Goal: Information Seeking & Learning: Learn about a topic

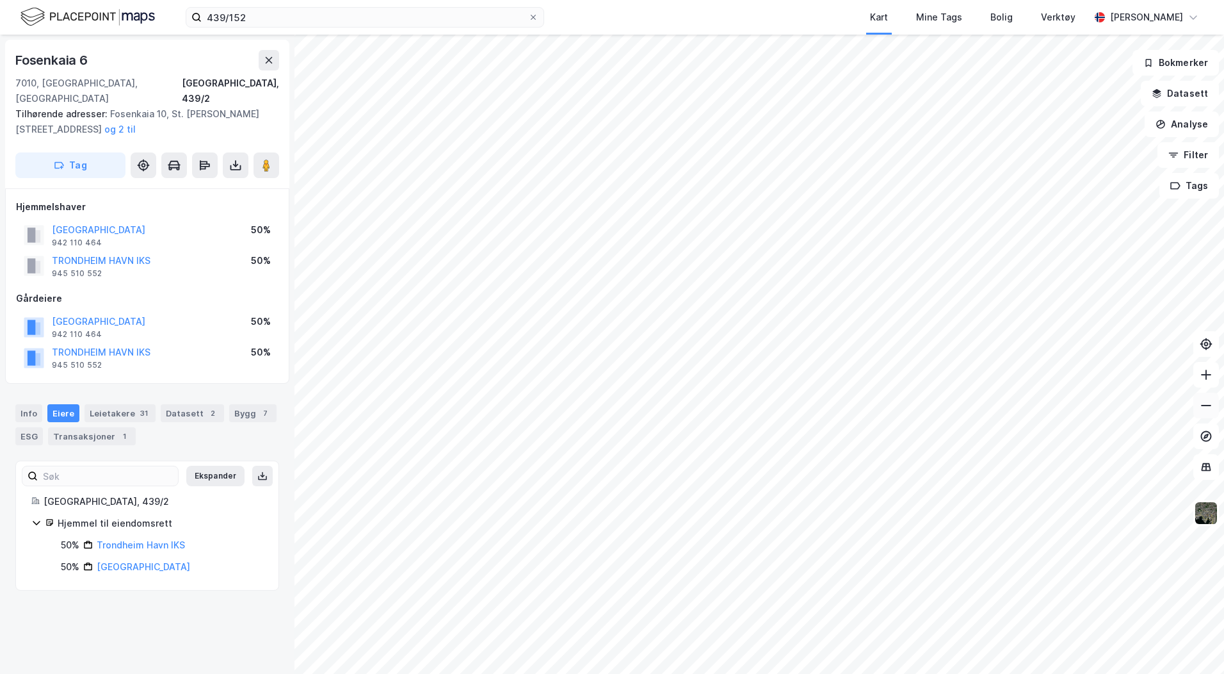
click at [1207, 407] on icon at bounding box center [1206, 405] width 13 height 13
click at [1207, 373] on icon at bounding box center [1206, 374] width 13 height 13
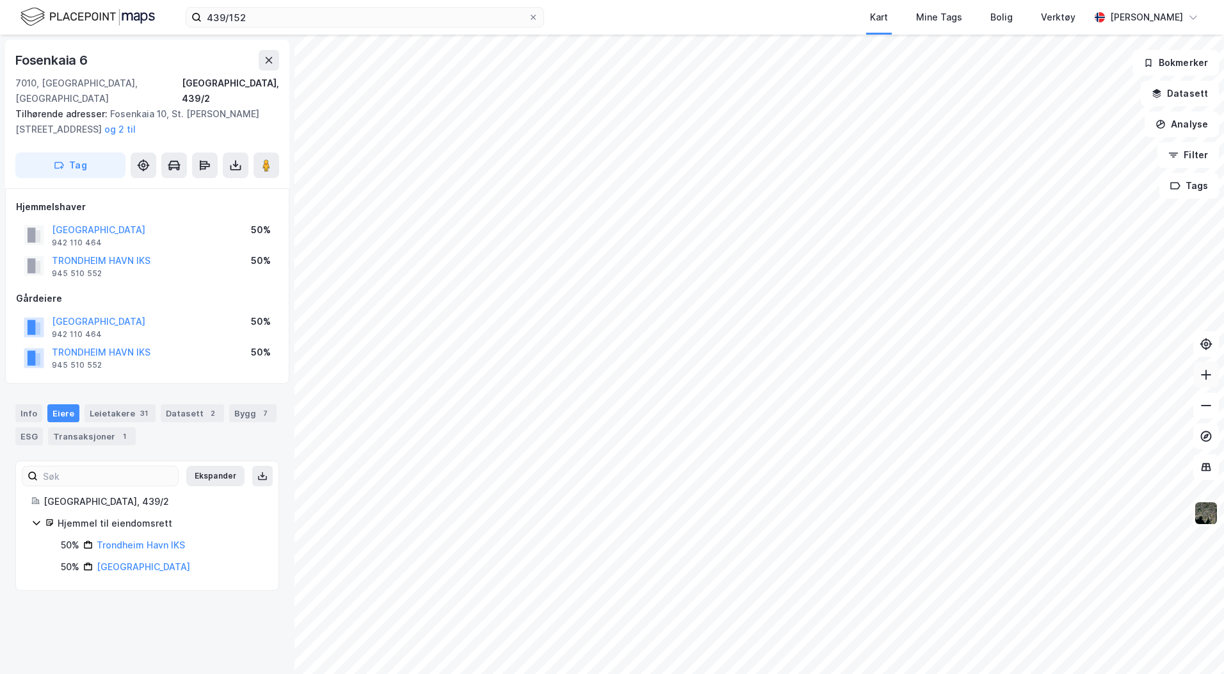
click at [1207, 373] on icon at bounding box center [1206, 374] width 13 height 13
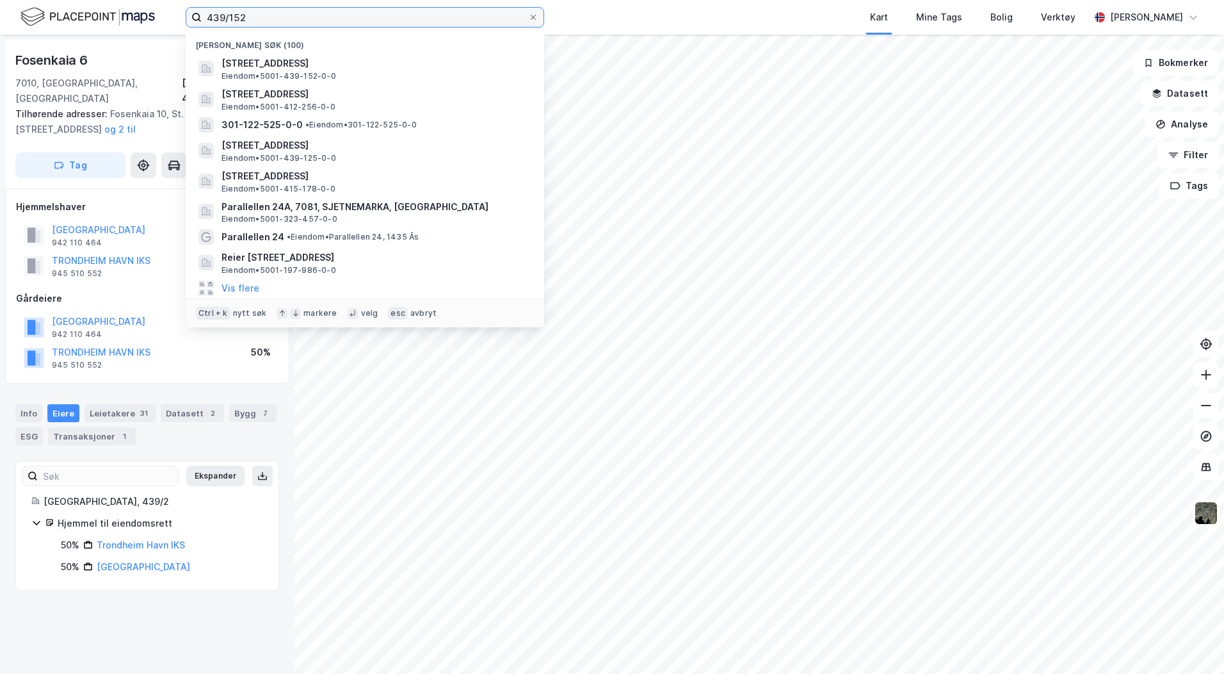
drag, startPoint x: 254, startPoint y: 16, endPoint x: 78, endPoint y: 20, distance: 175.5
click at [78, 20] on div "439/152 Nylige søk (100) [STREET_ADDRESS] Eiendom • 5001-439-152-0-0 Lade alle …" at bounding box center [612, 17] width 1224 height 35
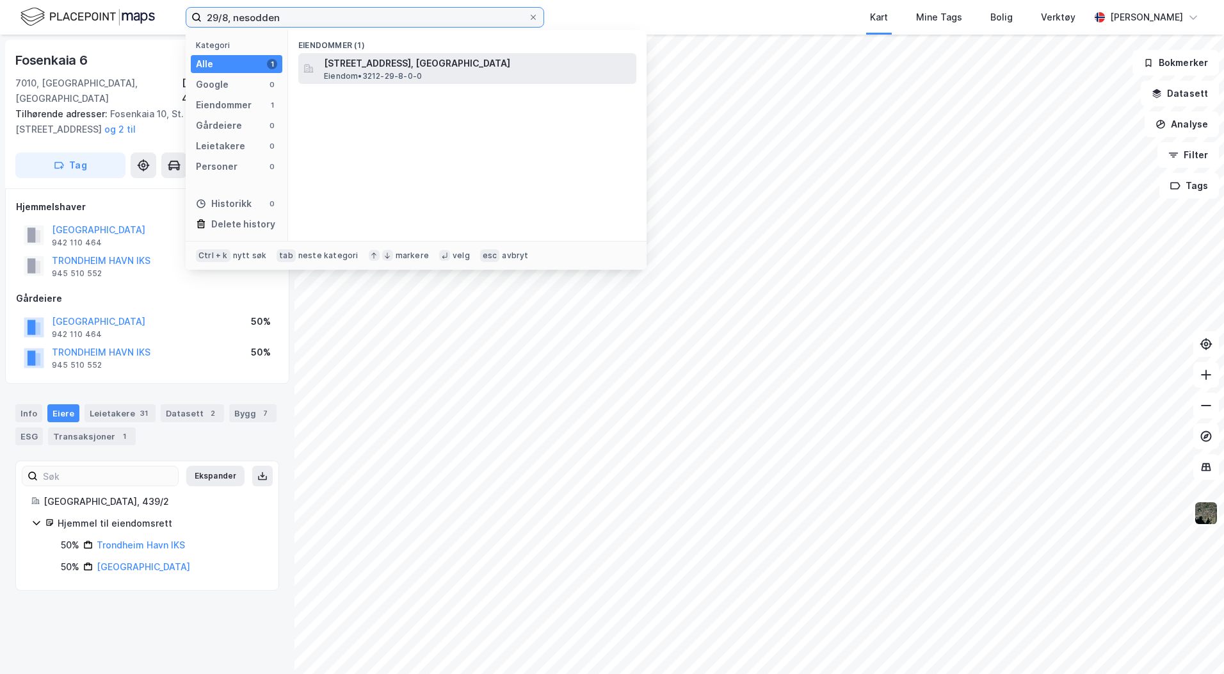
type input "29/8, nesodden"
click at [348, 65] on span "[STREET_ADDRESS], [GEOGRAPHIC_DATA]" at bounding box center [477, 63] width 307 height 15
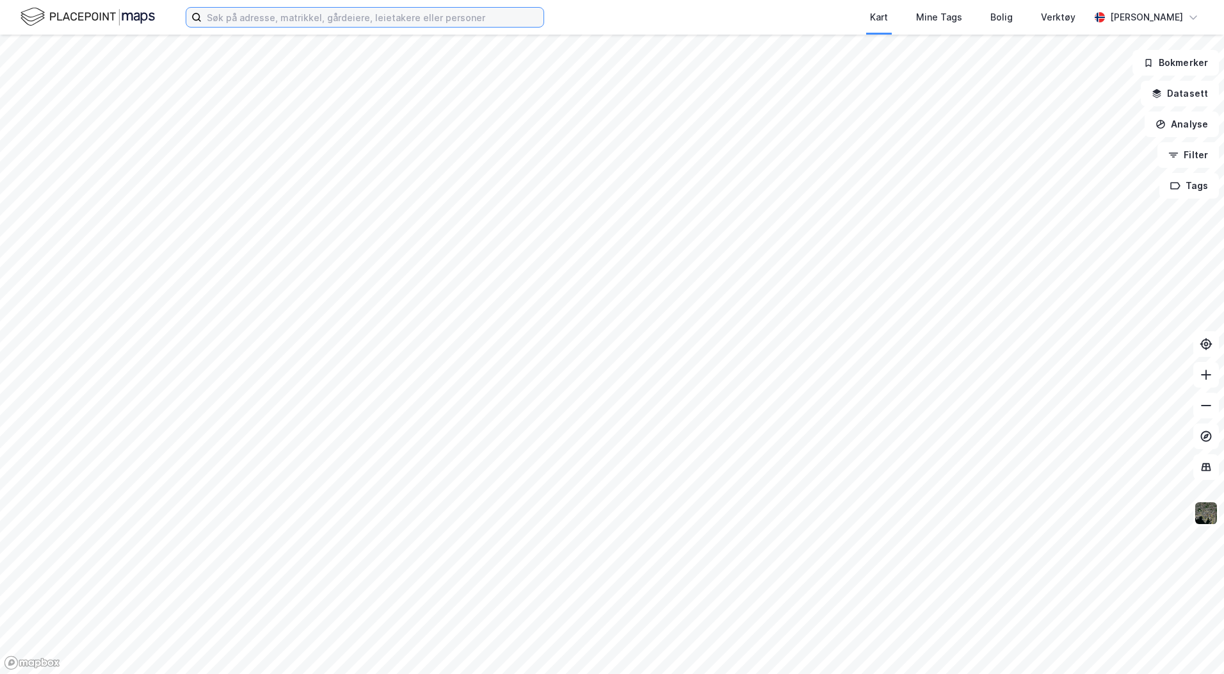
click at [281, 13] on input at bounding box center [373, 17] width 342 height 19
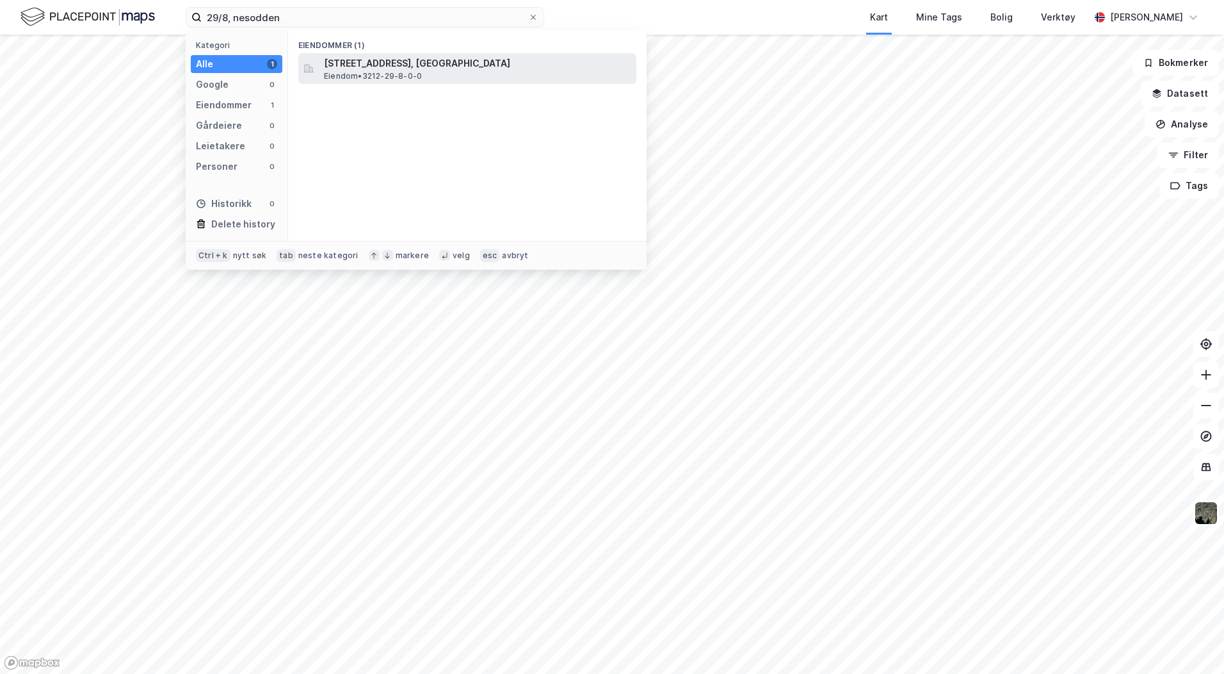
click at [399, 69] on span "[STREET_ADDRESS], [GEOGRAPHIC_DATA]" at bounding box center [477, 63] width 307 height 15
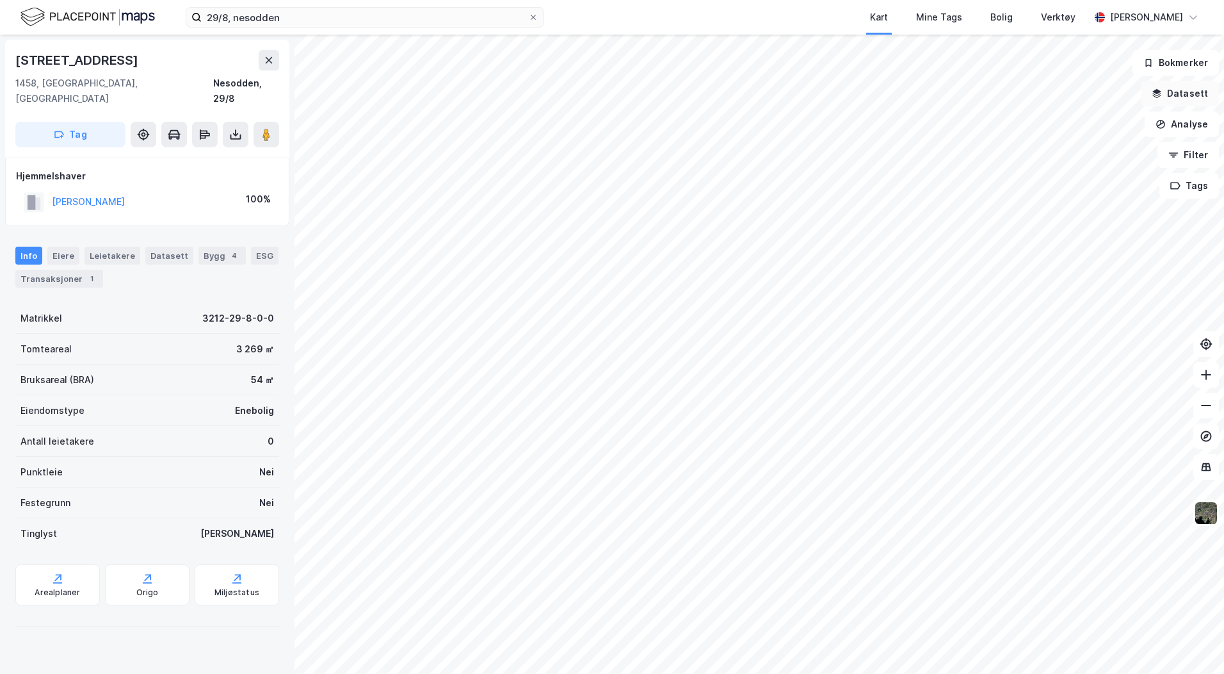
click at [1159, 95] on icon "button" at bounding box center [1157, 93] width 10 height 10
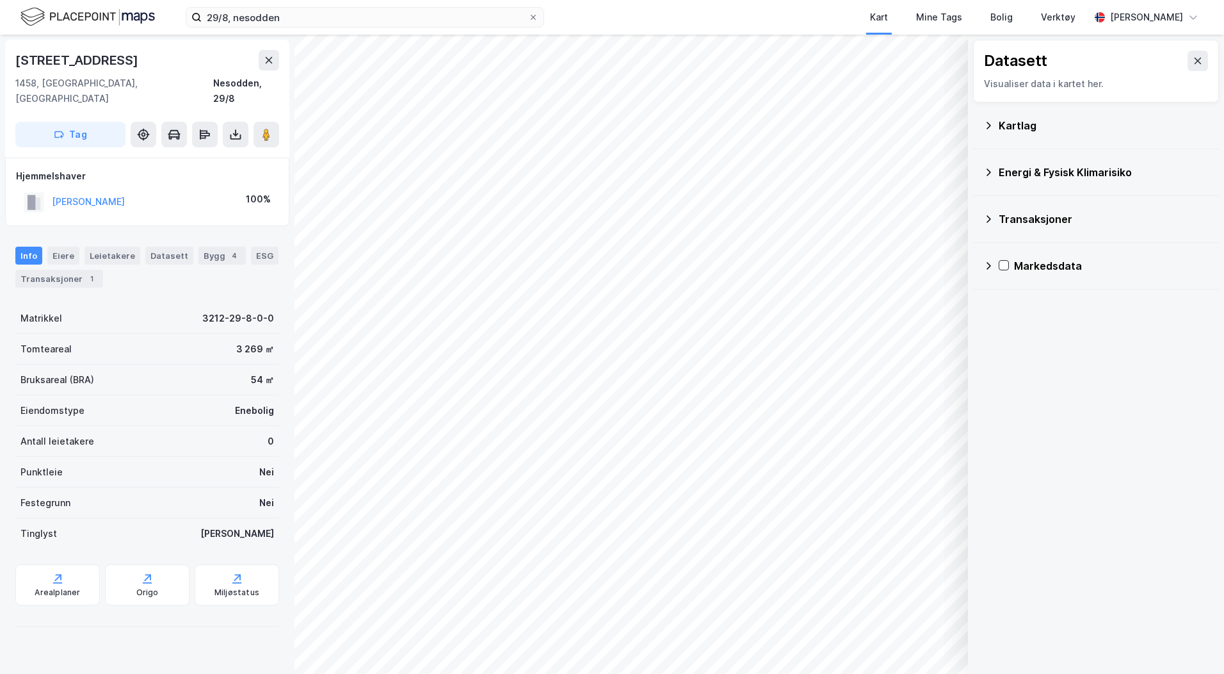
click at [986, 120] on icon at bounding box center [989, 125] width 10 height 10
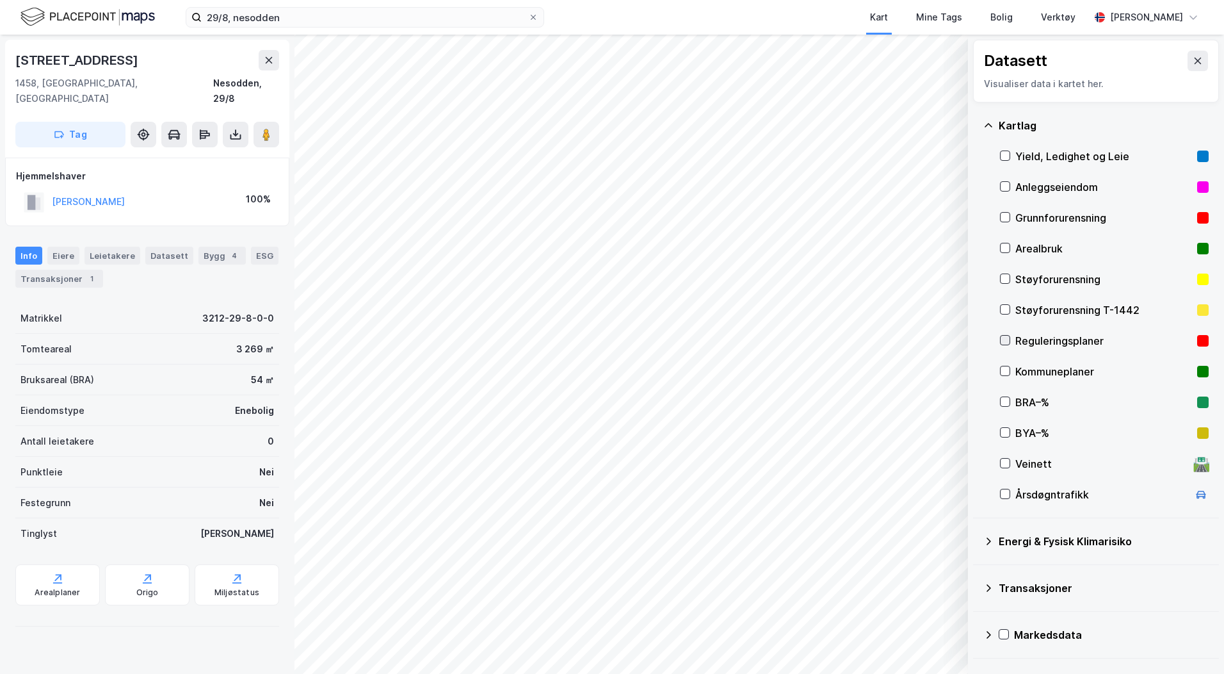
click at [1008, 339] on icon at bounding box center [1005, 340] width 7 height 4
click at [1193, 58] on icon at bounding box center [1198, 61] width 10 height 10
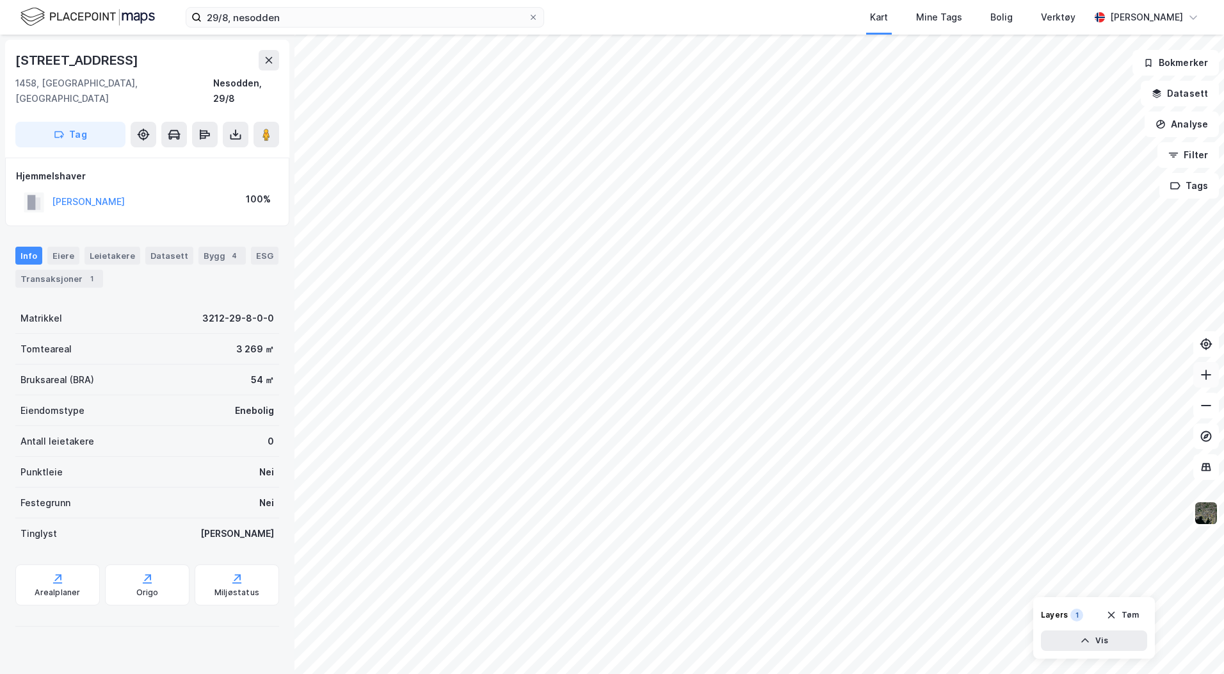
click at [1203, 377] on icon at bounding box center [1206, 374] width 13 height 13
click at [58, 572] on icon at bounding box center [57, 578] width 13 height 13
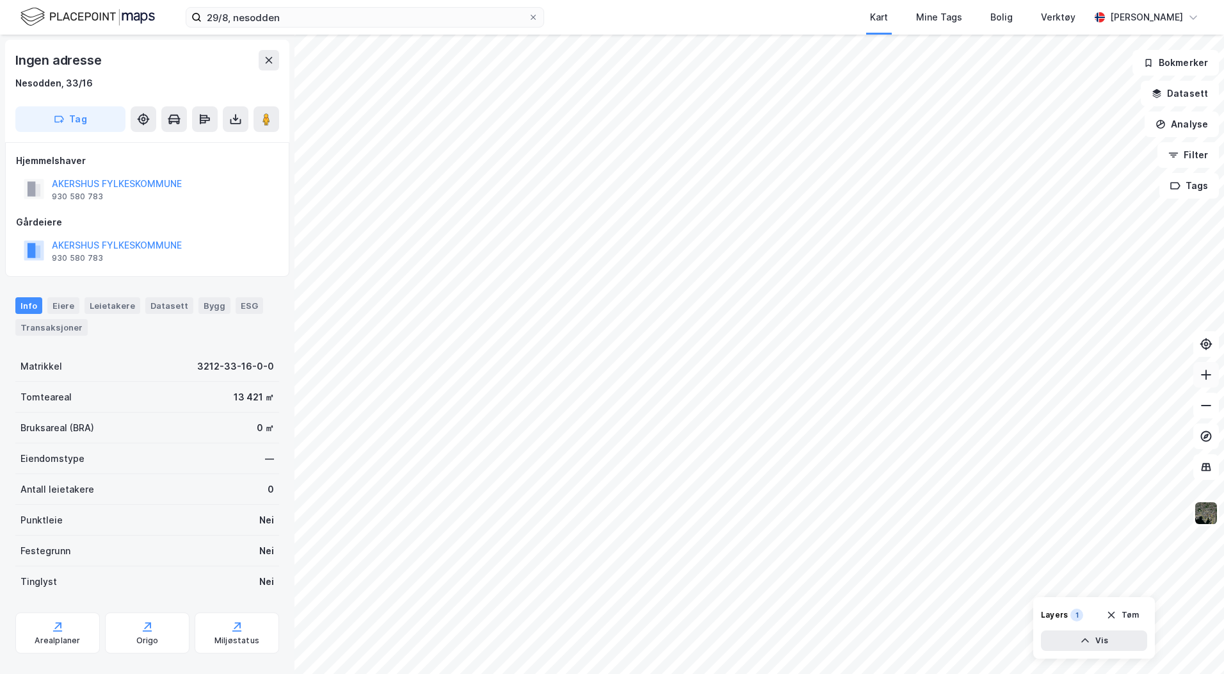
click at [1214, 378] on button at bounding box center [1207, 375] width 26 height 26
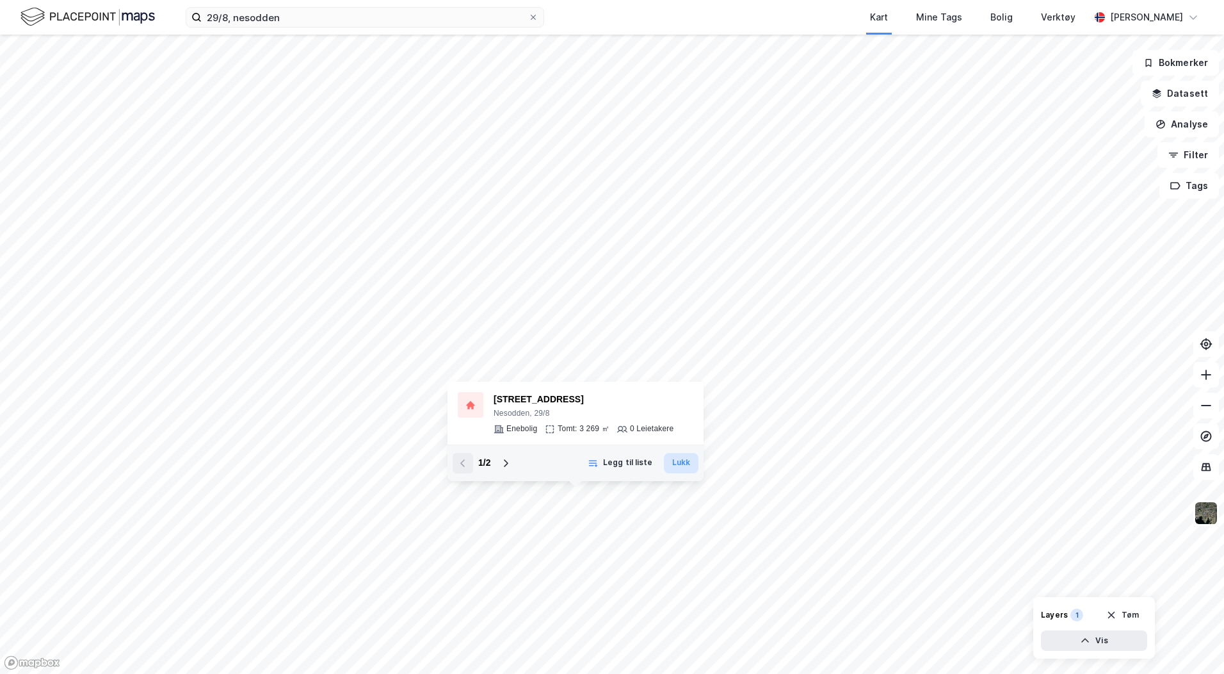
click at [683, 464] on button "Lukk" at bounding box center [681, 463] width 35 height 20
click at [326, 22] on input "29/8, nesodden" at bounding box center [365, 17] width 327 height 19
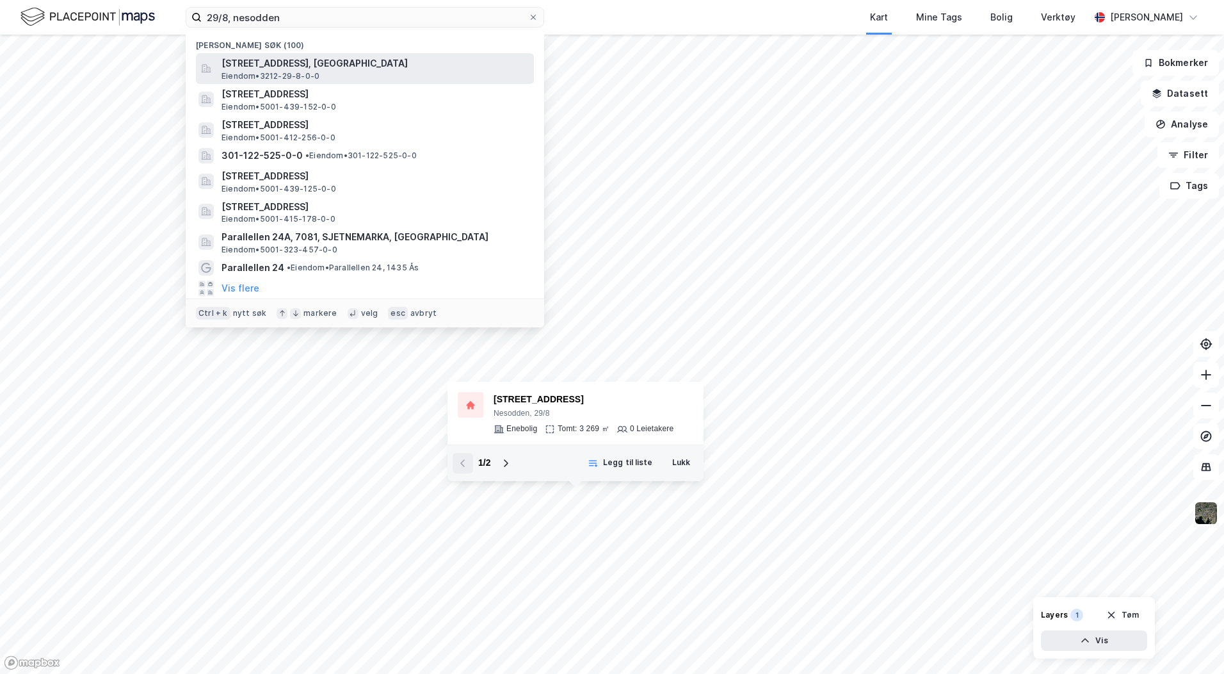
click at [316, 62] on span "[STREET_ADDRESS], [GEOGRAPHIC_DATA]" at bounding box center [375, 63] width 307 height 15
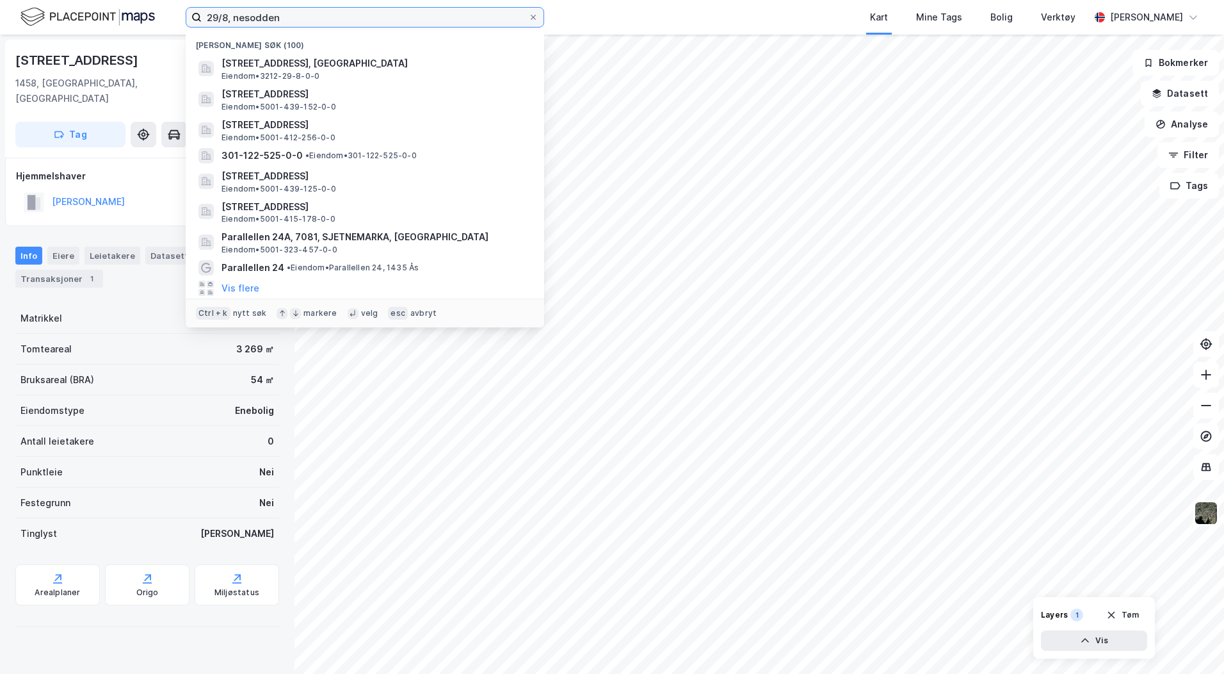
drag, startPoint x: 283, startPoint y: 17, endPoint x: 117, endPoint y: 15, distance: 165.9
click at [117, 15] on div "29/8, nesodden Nylige søk (100) Bleksliveien 289, 1458, FJELLSTRAND, NESODDEN E…" at bounding box center [612, 17] width 1224 height 35
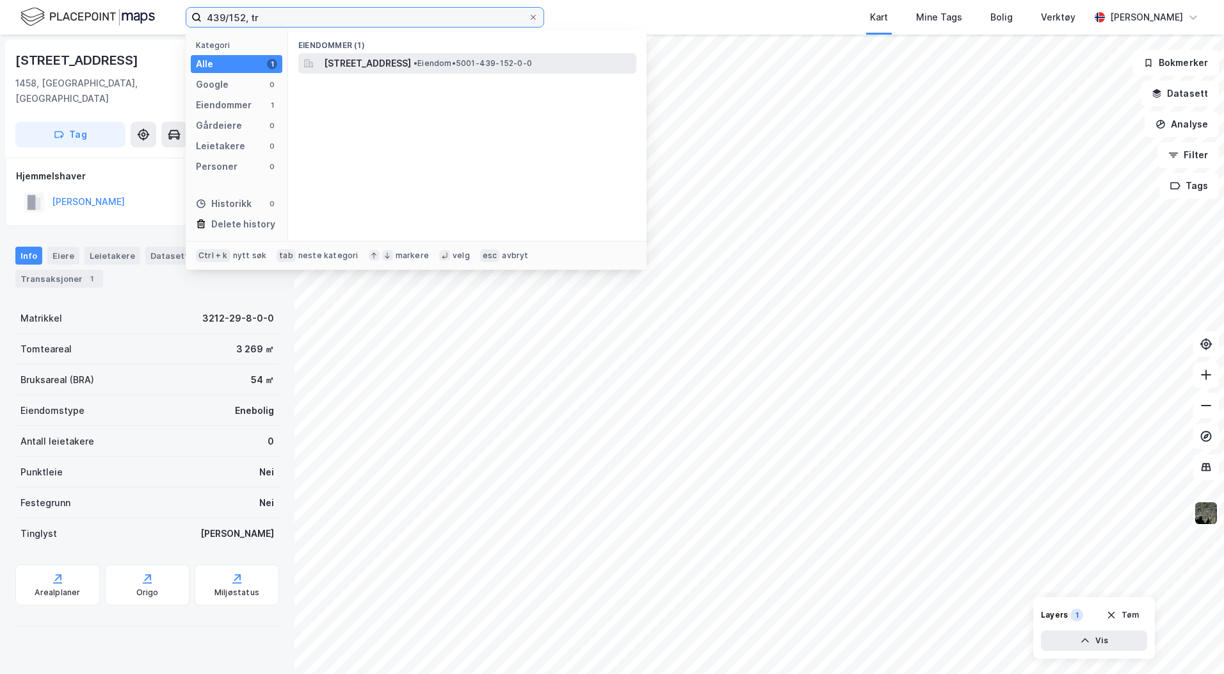
type input "439/152, tr"
click at [376, 63] on span "Gryta 1, 7010, TRONDHEIM, TRONDHEIM" at bounding box center [367, 63] width 87 height 15
